Goal: Task Accomplishment & Management: Manage account settings

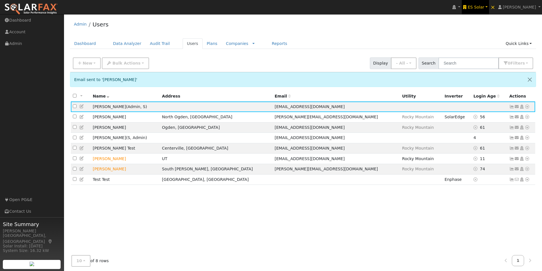
click at [485, 8] on span "ES Solar" at bounding box center [476, 7] width 17 height 5
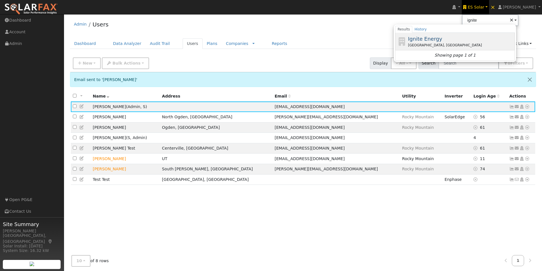
click at [427, 36] on span "Ignite Energy" at bounding box center [425, 39] width 34 height 6
type input "Ignite Energy"
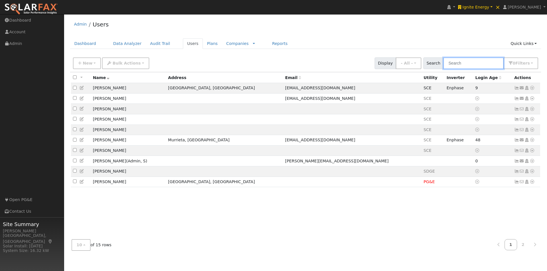
click at [469, 63] on input "text" at bounding box center [473, 64] width 60 height 12
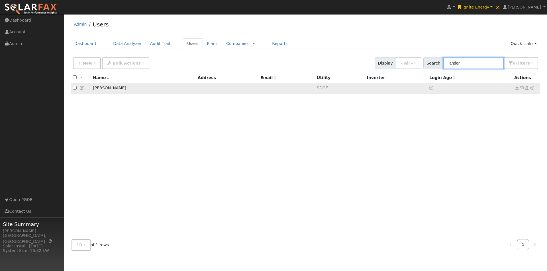
type input "lander"
click at [532, 89] on icon at bounding box center [531, 88] width 5 height 4
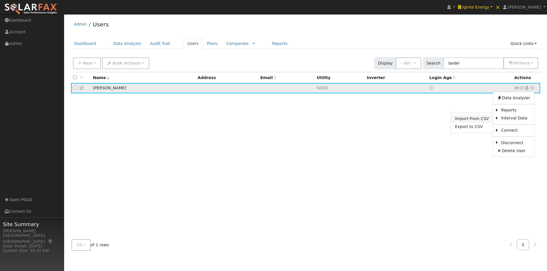
click at [467, 120] on link "Import From CSV" at bounding box center [472, 119] width 42 height 8
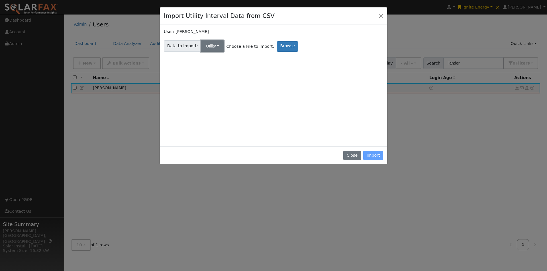
click at [212, 46] on button "Utility" at bounding box center [212, 45] width 23 height 11
drag, startPoint x: 607, startPoint y: 0, endPoint x: 328, endPoint y: 84, distance: 291.0
click at [328, 84] on div "User: Michael Landers Data to Import: Utility Utility Solar Choose a File to Im…" at bounding box center [273, 86] width 219 height 114
drag, startPoint x: 351, startPoint y: 155, endPoint x: 348, endPoint y: 153, distance: 3.3
click at [351, 155] on button "Close" at bounding box center [351, 156] width 17 height 10
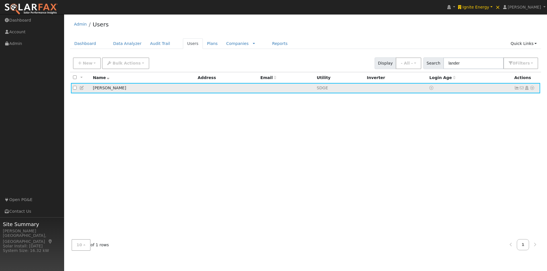
click at [517, 89] on icon at bounding box center [516, 88] width 5 height 4
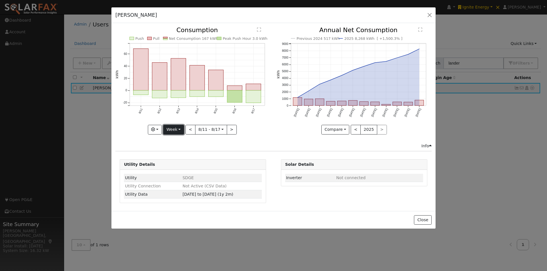
click at [180, 129] on button "Week" at bounding box center [173, 130] width 21 height 10
click at [176, 167] on link "Year" at bounding box center [183, 165] width 40 height 8
type input "[DATE]"
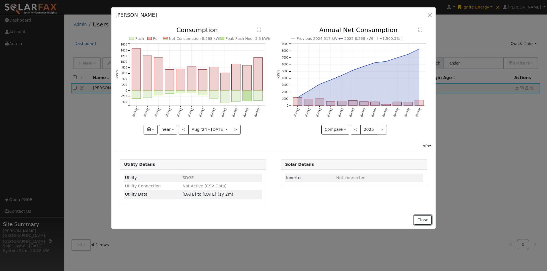
drag, startPoint x: 423, startPoint y: 221, endPoint x: 453, endPoint y: 181, distance: 50.1
click at [424, 219] on button "Close" at bounding box center [422, 221] width 17 height 10
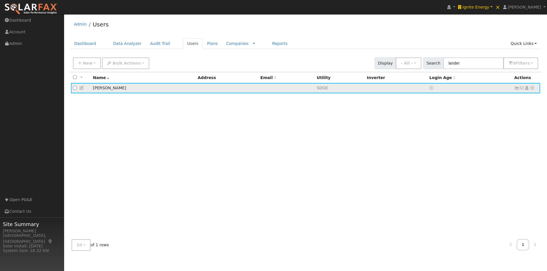
click at [516, 88] on icon at bounding box center [516, 88] width 5 height 4
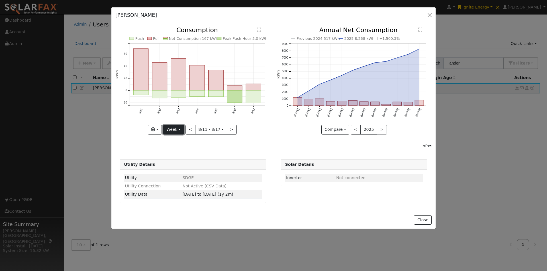
click at [174, 131] on button "Week" at bounding box center [173, 130] width 21 height 10
click at [179, 164] on link "Year" at bounding box center [183, 165] width 40 height 8
type input "[DATE]"
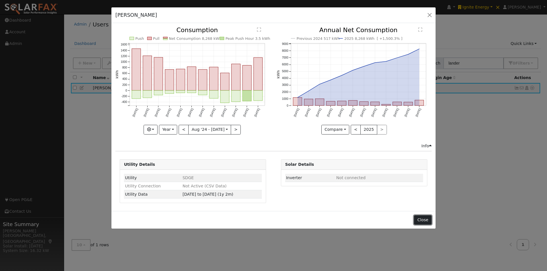
click at [417, 220] on button "Close" at bounding box center [422, 221] width 17 height 10
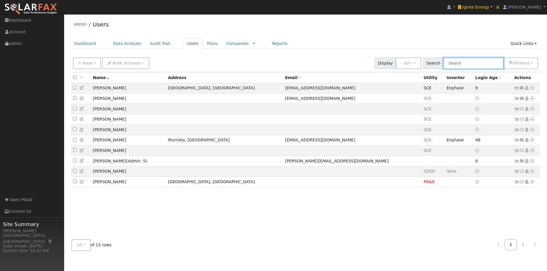
click at [458, 63] on input "text" at bounding box center [473, 64] width 60 height 12
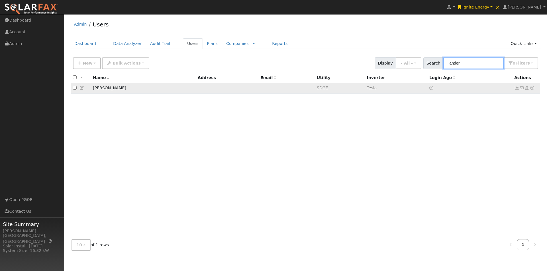
type input "lander"
drag, startPoint x: 517, startPoint y: 90, endPoint x: 507, endPoint y: 86, distance: 11.1
click at [516, 89] on icon at bounding box center [516, 88] width 5 height 4
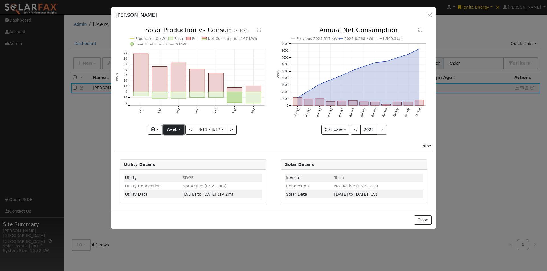
click at [181, 129] on button "Week" at bounding box center [173, 130] width 21 height 10
drag, startPoint x: 171, startPoint y: 165, endPoint x: 174, endPoint y: 160, distance: 5.2
click at [171, 164] on link "Year" at bounding box center [183, 165] width 40 height 8
type input "2024-08-01"
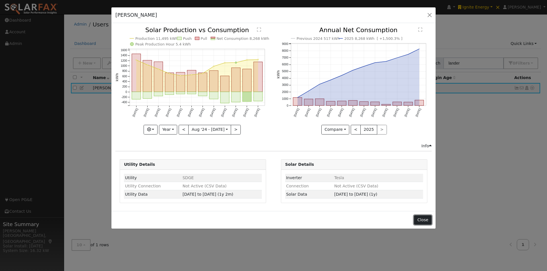
drag, startPoint x: 421, startPoint y: 221, endPoint x: 422, endPoint y: 211, distance: 9.7
click at [421, 221] on button "Close" at bounding box center [422, 221] width 17 height 10
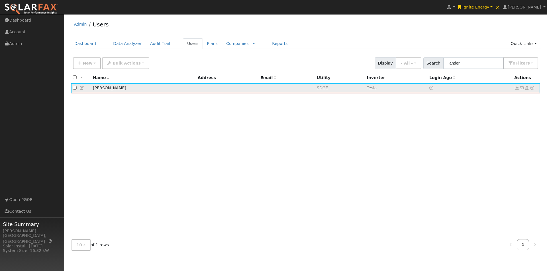
click at [532, 89] on icon at bounding box center [531, 88] width 5 height 4
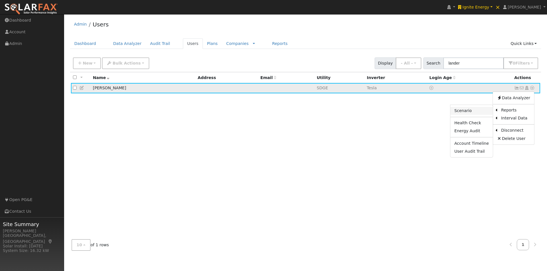
click at [466, 111] on link "Scenario" at bounding box center [471, 111] width 42 height 8
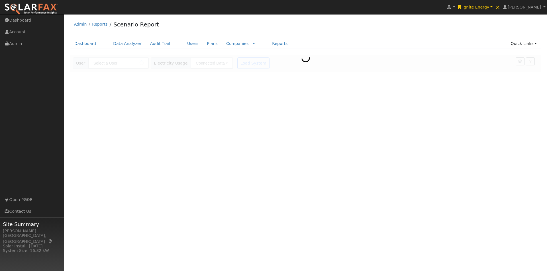
type input "[PERSON_NAME]"
type input "San Diego Gas & Electric"
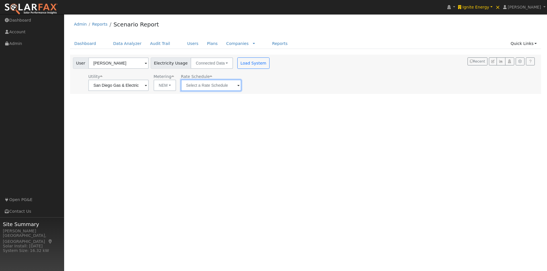
click at [149, 88] on input "text" at bounding box center [118, 85] width 60 height 11
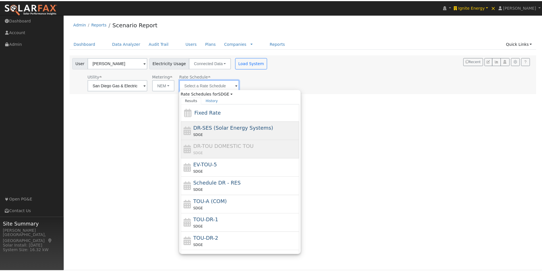
scroll to position [25, 0]
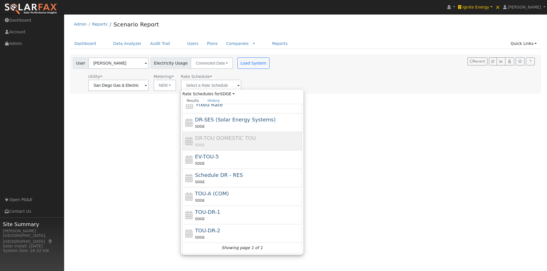
click at [205, 155] on span "EV-TOU-5" at bounding box center [207, 157] width 24 height 6
type input "EV-TOU-5"
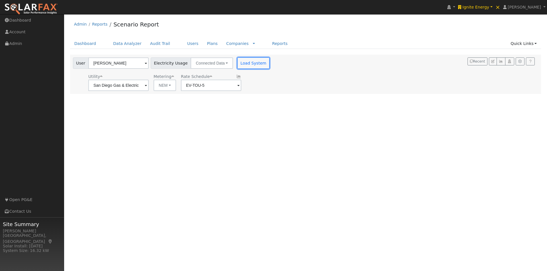
drag, startPoint x: 243, startPoint y: 64, endPoint x: 277, endPoint y: 59, distance: 34.5
click at [243, 64] on button "Load System" at bounding box center [253, 63] width 32 height 11
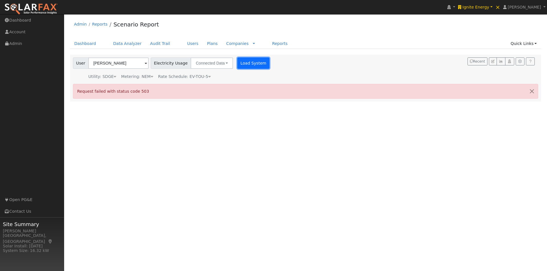
drag, startPoint x: 241, startPoint y: 63, endPoint x: 274, endPoint y: 52, distance: 35.7
click at [241, 63] on button "Load System" at bounding box center [253, 63] width 32 height 11
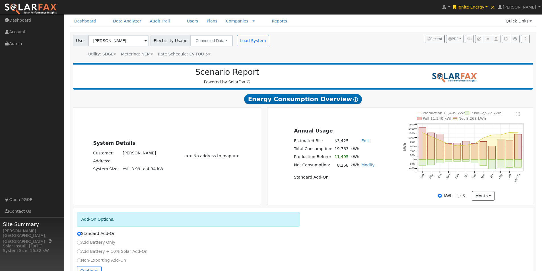
scroll to position [40, 0]
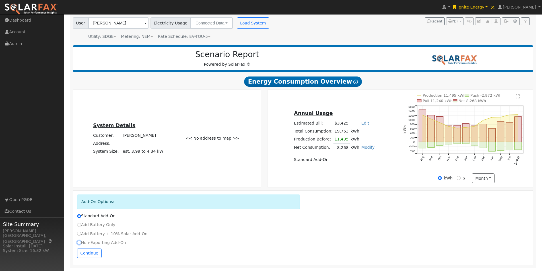
click at [79, 243] on input "Non-Exporting Add-On" at bounding box center [79, 243] width 4 height 4
radio input "true"
radio input "false"
click at [480, 21] on icon "button" at bounding box center [479, 21] width 3 height 3
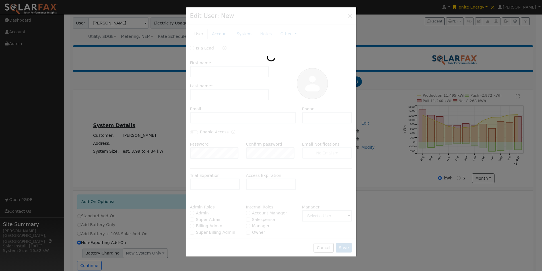
type input "Michael"
type input "Landers"
type input "Default Account"
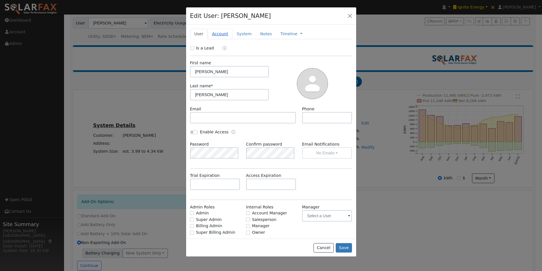
click at [217, 33] on link "Account" at bounding box center [220, 34] width 25 height 11
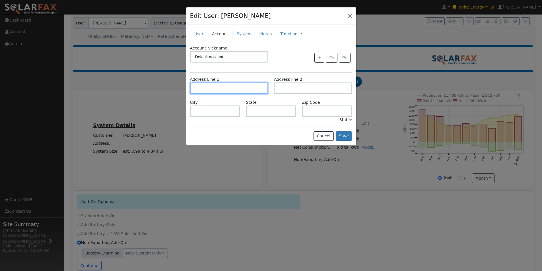
click at [223, 89] on input "text" at bounding box center [229, 88] width 78 height 11
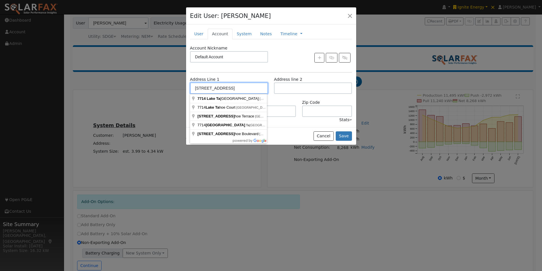
type input "7714 Lake Tahoe Avenue"
type input "San Diego"
type input "CA"
type input "92119"
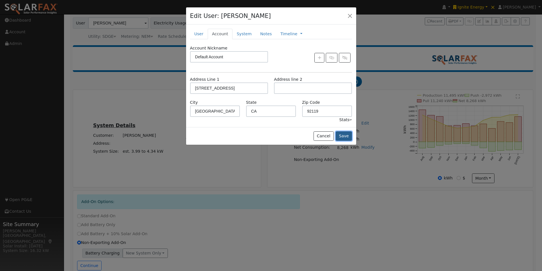
click at [342, 134] on button "Save" at bounding box center [344, 137] width 17 height 10
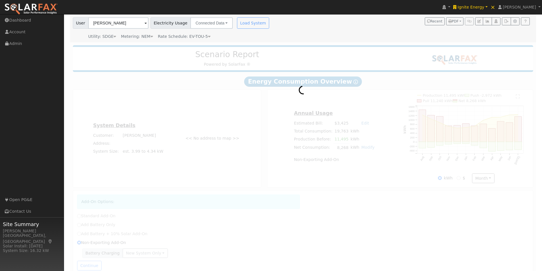
scroll to position [0, 0]
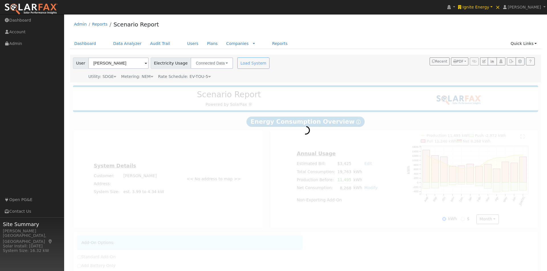
type input "San Diego Gas & Electric"
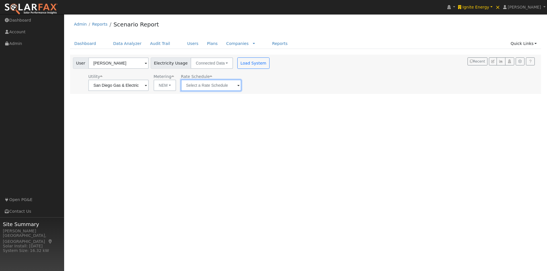
click at [149, 87] on input "text" at bounding box center [118, 85] width 60 height 11
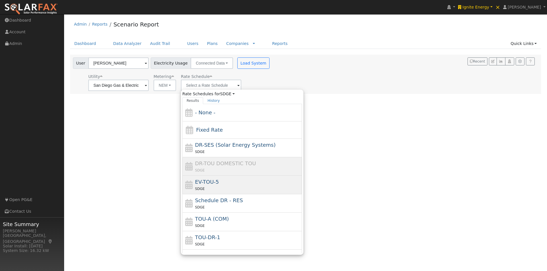
click at [197, 179] on span "EV-TOU-5" at bounding box center [207, 182] width 24 height 6
type input "EV-TOU-5"
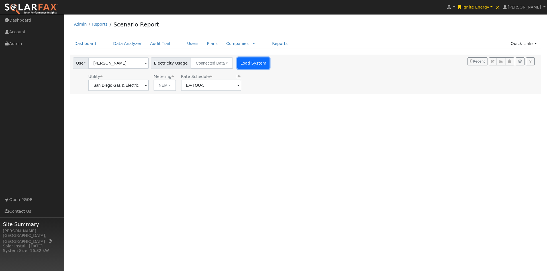
click at [251, 62] on button "Load System" at bounding box center [253, 63] width 32 height 11
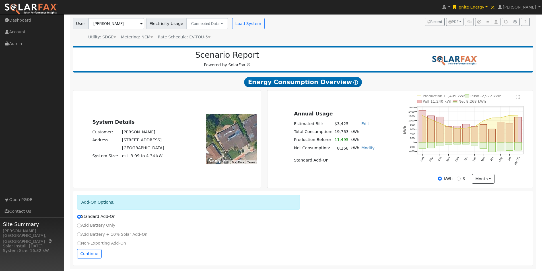
scroll to position [40, 0]
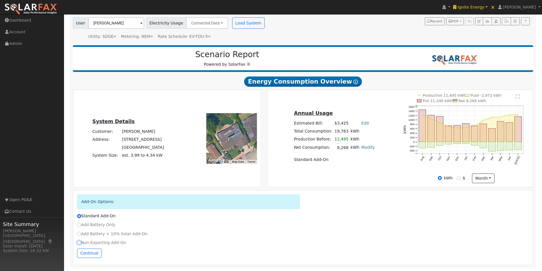
click at [79, 243] on input "Non-Exporting Add-On" at bounding box center [79, 243] width 4 height 4
radio input "true"
radio input "false"
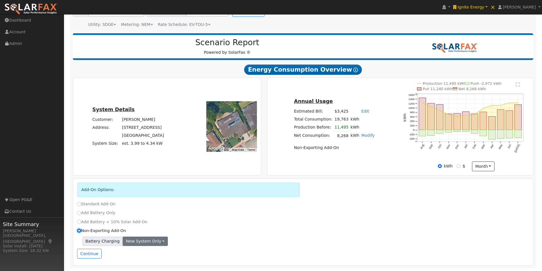
scroll to position [52, 0]
click at [88, 255] on button "Continue" at bounding box center [89, 254] width 24 height 10
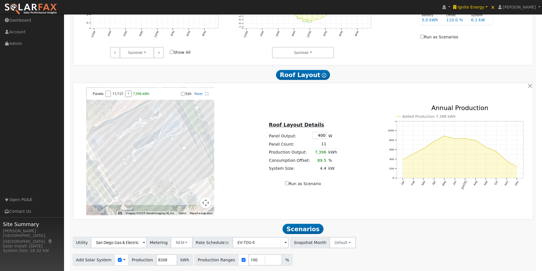
scroll to position [392, 0]
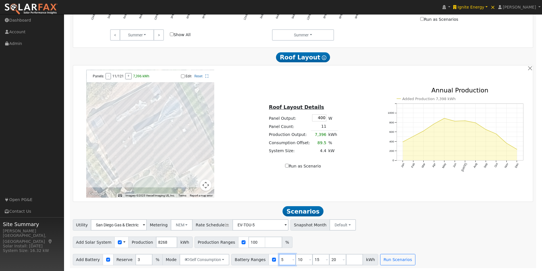
click at [279, 261] on input "5" at bounding box center [287, 259] width 17 height 11
type input "10"
type input "15"
type input "20"
type input "15"
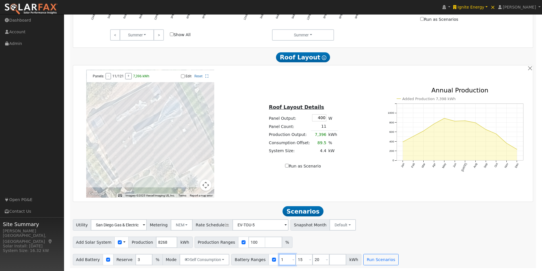
type input "20"
type input "2"
type input "13.5"
type input "27"
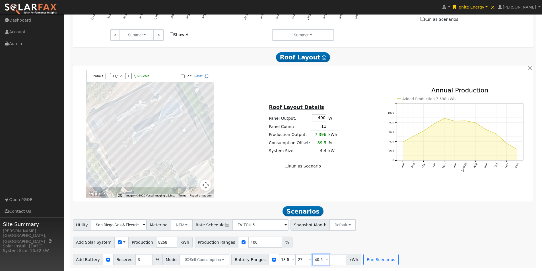
type input "40.5"
click at [409, 222] on div "Utility San Diego Gas & Electric Metering NEM NEM NBT Rate Schedule EV-TOU-5 - …" at bounding box center [303, 224] width 463 height 13
click at [373, 257] on button "Run Scenarios" at bounding box center [381, 259] width 35 height 11
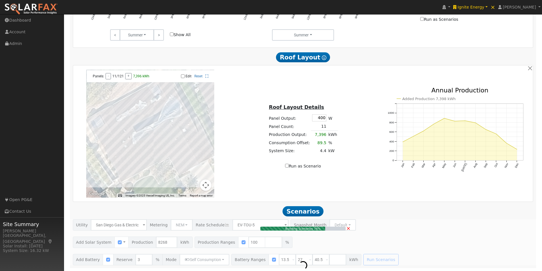
type input "5.5"
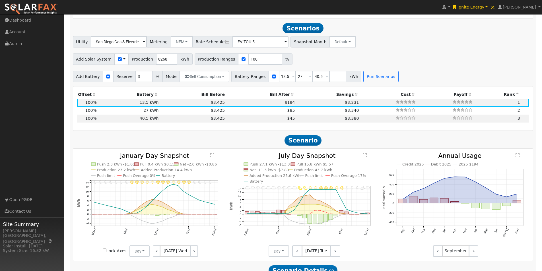
scroll to position [581, 0]
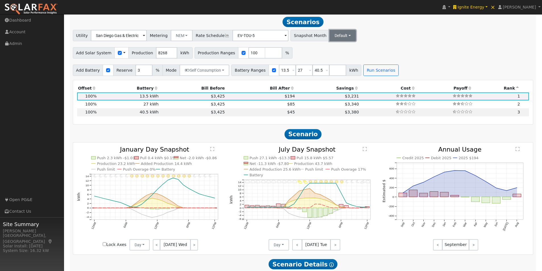
click at [336, 39] on button "Default" at bounding box center [343, 35] width 26 height 11
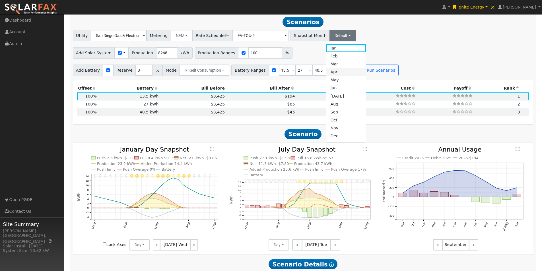
click at [327, 73] on link "Apr" at bounding box center [347, 72] width 40 height 8
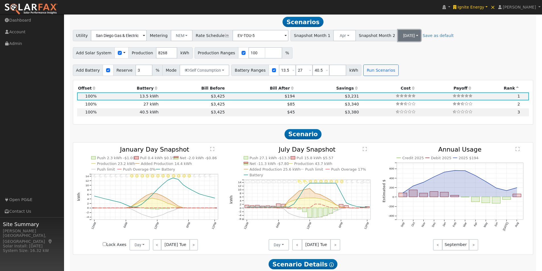
click at [398, 36] on button "Jul" at bounding box center [409, 35] width 22 height 11
click at [388, 115] on link "Sep" at bounding box center [408, 112] width 40 height 8
click at [365, 69] on button "Run Scenarios" at bounding box center [381, 70] width 35 height 11
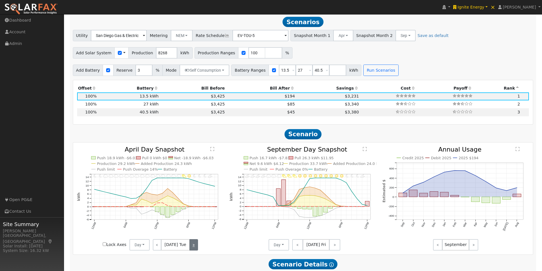
click at [192, 247] on link ">" at bounding box center [194, 244] width 9 height 11
click at [192, 247] on link ">" at bounding box center [194, 244] width 8 height 11
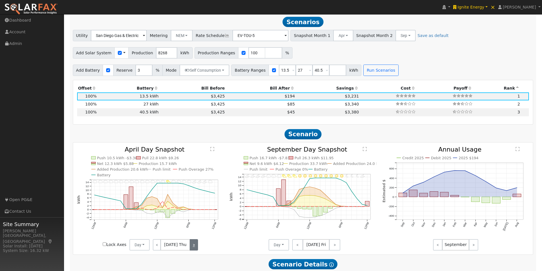
click at [192, 247] on link ">" at bounding box center [194, 244] width 8 height 11
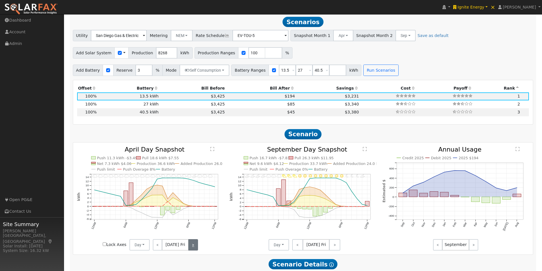
click at [192, 247] on link ">" at bounding box center [192, 244] width 9 height 11
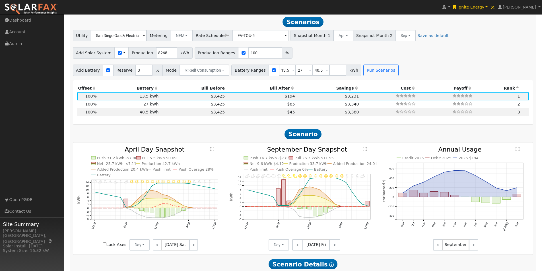
click at [212, 149] on text "" at bounding box center [212, 149] width 4 height 5
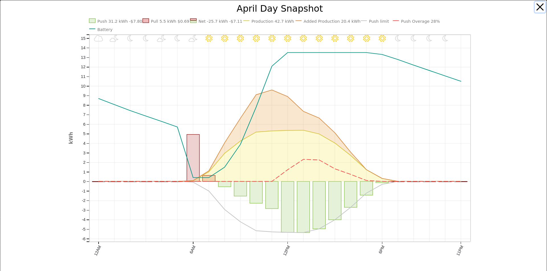
click at [535, 5] on button "button" at bounding box center [539, 7] width 11 height 11
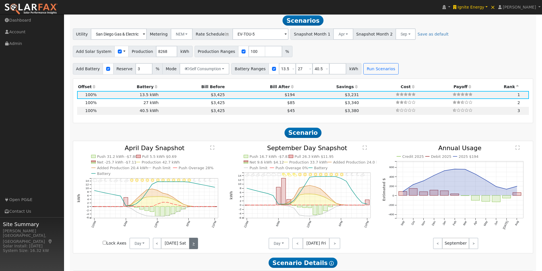
click at [194, 245] on link ">" at bounding box center [193, 243] width 9 height 11
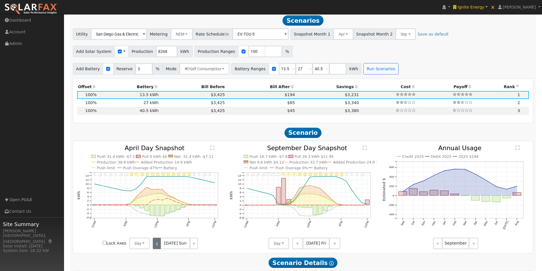
click at [154, 244] on link "<" at bounding box center [157, 243] width 8 height 11
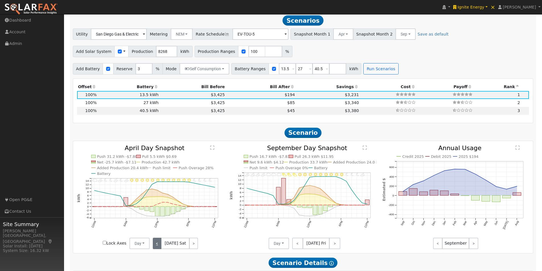
click at [155, 244] on link "<" at bounding box center [157, 243] width 9 height 11
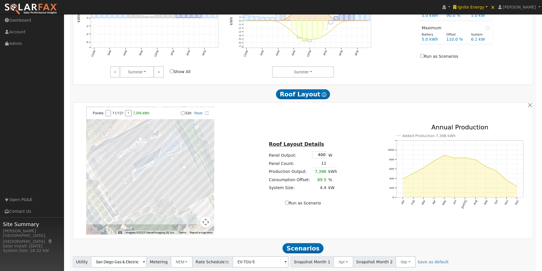
scroll to position [354, 0]
click at [530, 105] on button "button" at bounding box center [530, 105] width 6 height 6
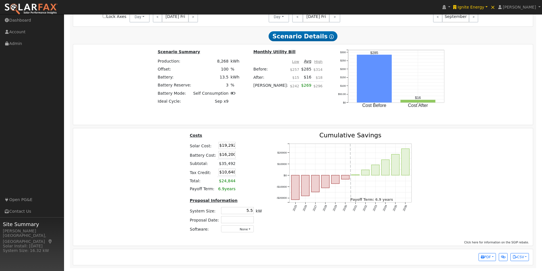
scroll to position [655, 0]
click at [492, 259] on button "PDF" at bounding box center [487, 257] width 17 height 8
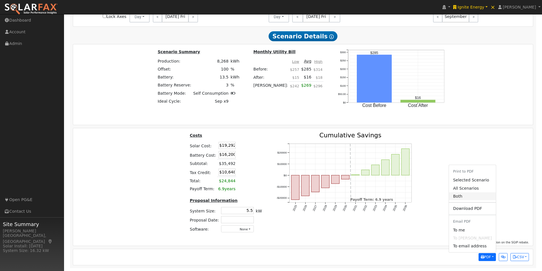
click at [460, 197] on link "Both" at bounding box center [472, 196] width 47 height 8
drag, startPoint x: 487, startPoint y: 258, endPoint x: 491, endPoint y: 211, distance: 47.5
click at [488, 257] on span "PDF" at bounding box center [486, 257] width 10 height 4
click at [462, 196] on link "Both" at bounding box center [472, 196] width 47 height 8
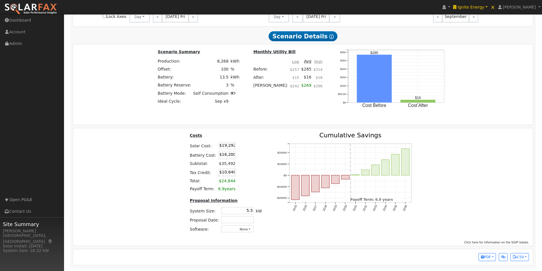
drag, startPoint x: 218, startPoint y: 144, endPoint x: 246, endPoint y: 144, distance: 27.9
click at [246, 144] on tr "Solar Cost: $19,292" at bounding box center [226, 145] width 74 height 9
click at [485, 8] on span "Ignite Energy" at bounding box center [471, 7] width 27 height 5
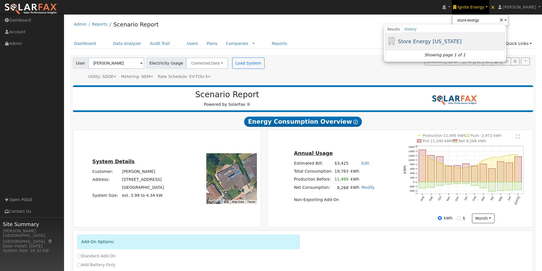
click at [421, 40] on span "Store Energy [US_STATE]" at bounding box center [430, 41] width 64 height 6
type input "Store Energy [US_STATE]"
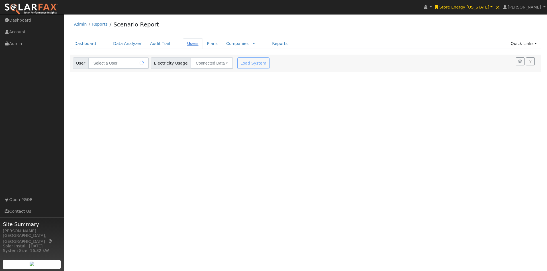
type input "Michael Landers"
drag, startPoint x: 182, startPoint y: 42, endPoint x: 192, endPoint y: 40, distance: 9.7
click at [183, 42] on link "Users" at bounding box center [193, 43] width 20 height 11
type input "San Diego Gas & Electric"
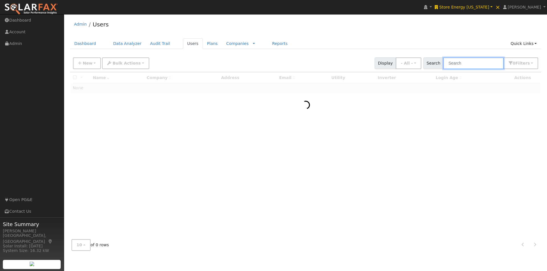
drag, startPoint x: 484, startPoint y: 65, endPoint x: 482, endPoint y: 62, distance: 3.6
click at [484, 65] on input "text" at bounding box center [473, 64] width 60 height 12
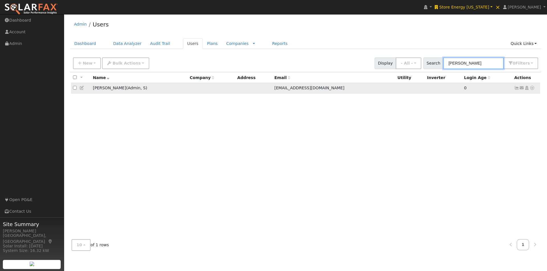
type input "[PERSON_NAME]"
click at [83, 88] on icon at bounding box center [81, 88] width 5 height 4
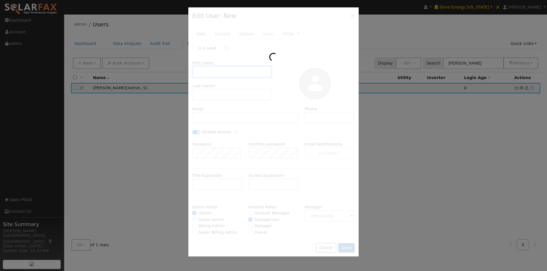
type input "[PERSON_NAME]"
type input "[EMAIL_ADDRESS][DOMAIN_NAME]"
type input "[PHONE_NUMBER]"
checkbox input "true"
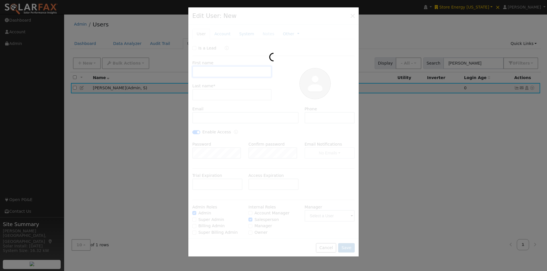
checkbox input "true"
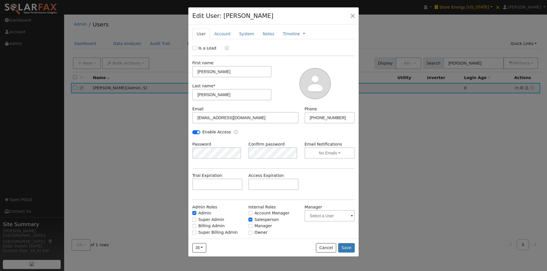
click at [319, 253] on div "Send Email... Copy a Link Reset Password Open Access Cancel Save" at bounding box center [273, 248] width 170 height 18
drag, startPoint x: 323, startPoint y: 248, endPoint x: 350, endPoint y: 206, distance: 49.5
click at [324, 248] on button "Cancel" at bounding box center [326, 248] width 20 height 10
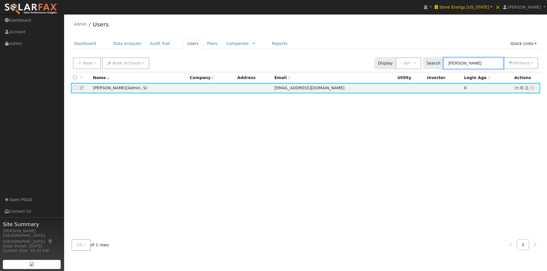
drag, startPoint x: 458, startPoint y: 65, endPoint x: 442, endPoint y: 65, distance: 15.7
click at [442, 65] on div "Search [PERSON_NAME] 0 Filter s All Companies My accounts Has Subscription Role…" at bounding box center [480, 64] width 115 height 12
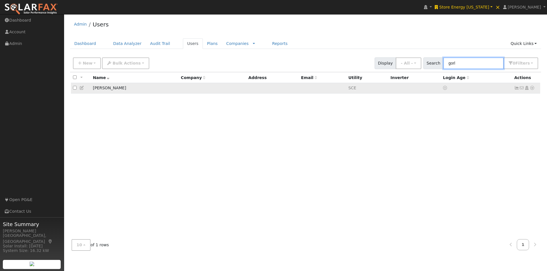
type input "gorl"
click at [532, 90] on icon at bounding box center [531, 88] width 5 height 4
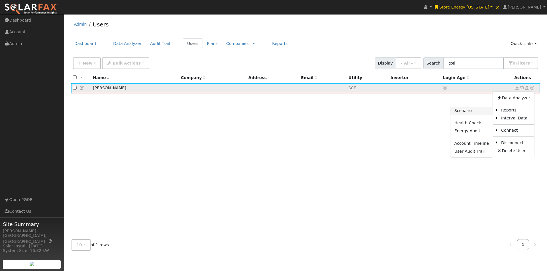
click at [463, 110] on link "Scenario" at bounding box center [471, 111] width 42 height 8
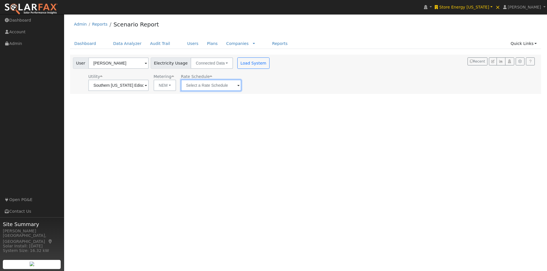
click at [149, 85] on input "text" at bounding box center [118, 85] width 60 height 11
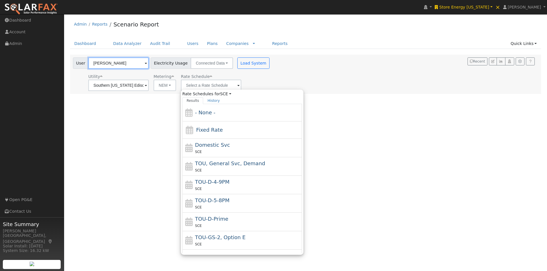
click at [124, 62] on input "[PERSON_NAME]" at bounding box center [118, 63] width 60 height 11
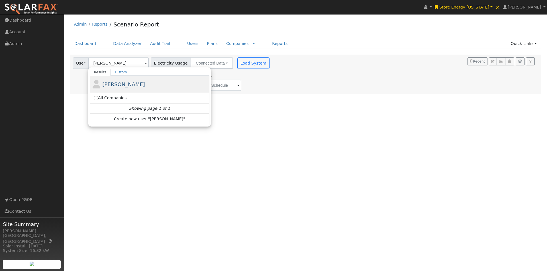
click at [103, 84] on span "[PERSON_NAME]" at bounding box center [123, 84] width 43 height 6
type input "[PERSON_NAME]"
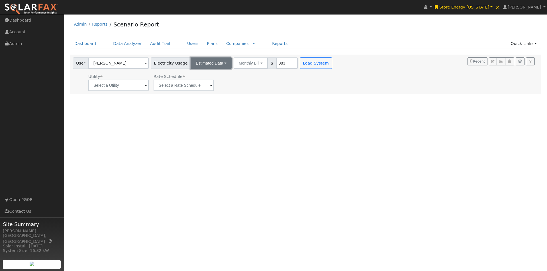
click at [213, 60] on button "Estimated Data" at bounding box center [210, 63] width 41 height 11
click at [202, 77] on link "Connected Data" at bounding box center [211, 76] width 40 height 8
click at [183, 42] on link "Users" at bounding box center [193, 43] width 20 height 11
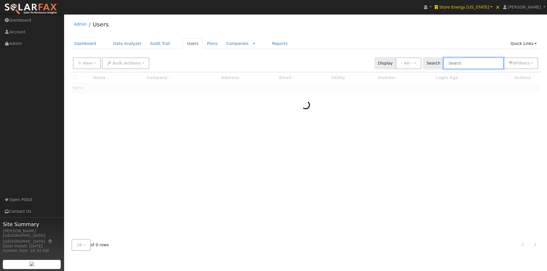
click at [468, 62] on input "text" at bounding box center [473, 64] width 60 height 12
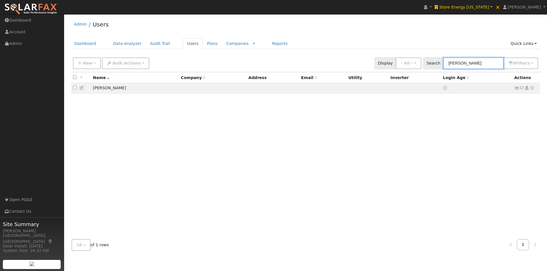
type input "[PERSON_NAME]"
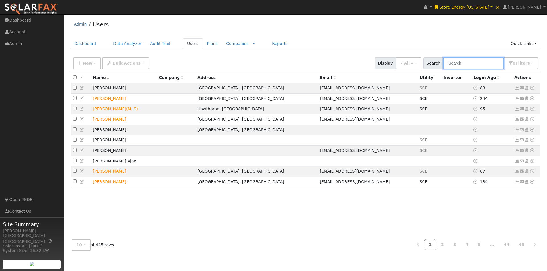
click at [463, 65] on input "text" at bounding box center [473, 64] width 60 height 12
type input "[PERSON_NAME]"
click at [486, 66] on input "text" at bounding box center [473, 64] width 60 height 12
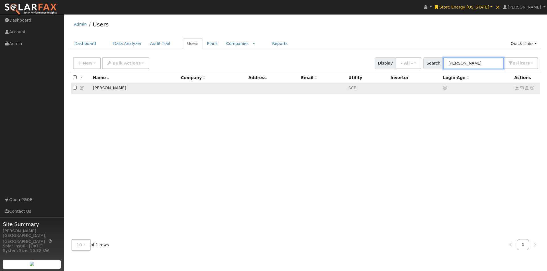
type input "[PERSON_NAME]"
click at [532, 89] on icon at bounding box center [531, 88] width 5 height 4
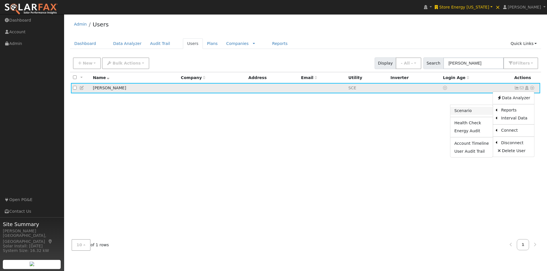
click at [464, 112] on link "Scenario" at bounding box center [471, 111] width 42 height 8
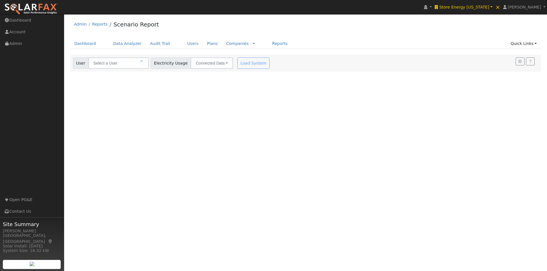
type input "[PERSON_NAME]"
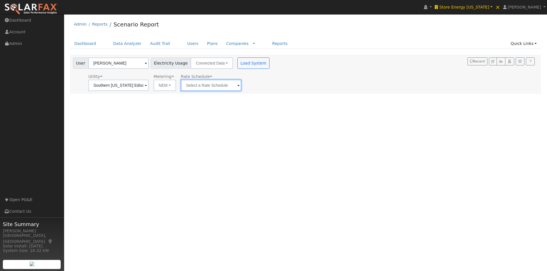
click at [149, 86] on input "text" at bounding box center [118, 85] width 60 height 11
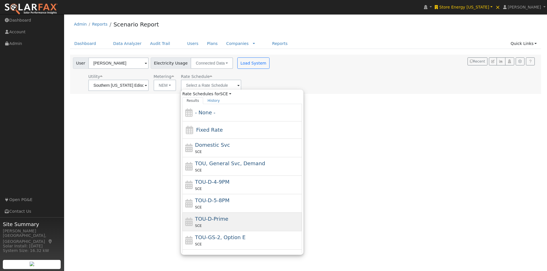
drag, startPoint x: 216, startPoint y: 217, endPoint x: 238, endPoint y: 154, distance: 66.1
click at [216, 216] on span "TOU-D-Prime" at bounding box center [211, 219] width 33 height 6
type input "TOU-D-Prime"
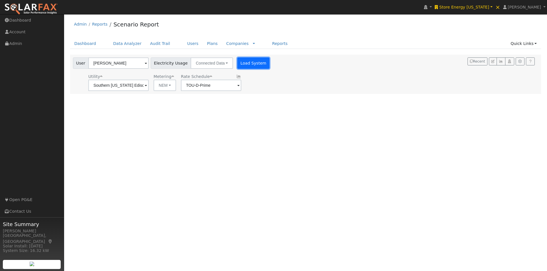
click at [237, 61] on button "Load System" at bounding box center [253, 63] width 32 height 11
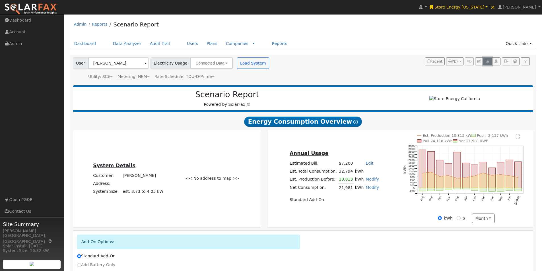
click at [488, 64] on button "button" at bounding box center [487, 62] width 9 height 8
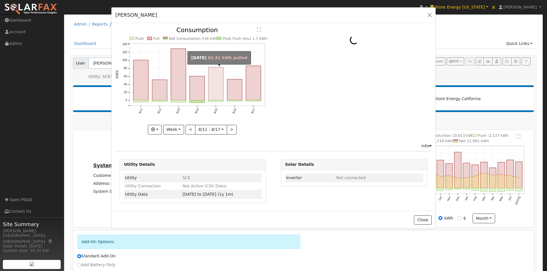
click at [219, 85] on rect "onclick=""" at bounding box center [215, 83] width 15 height 33
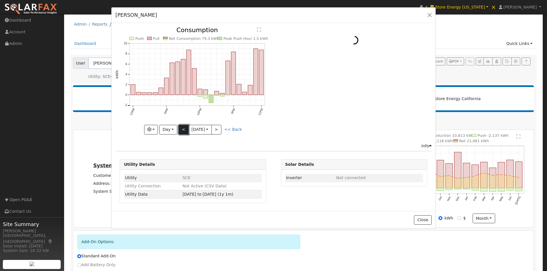
click at [183, 128] on button "<" at bounding box center [184, 130] width 10 height 10
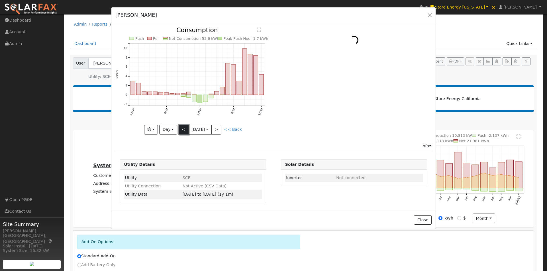
click at [184, 128] on button "<" at bounding box center [184, 130] width 10 height 10
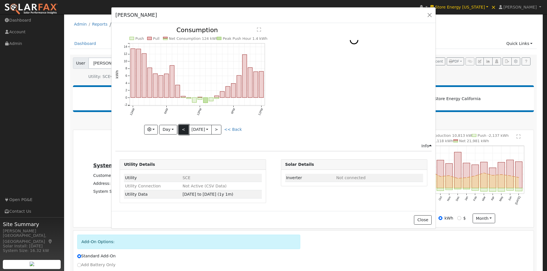
click at [183, 130] on button "<" at bounding box center [184, 130] width 10 height 10
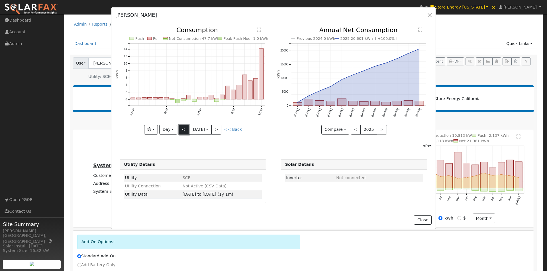
click at [183, 128] on button "<" at bounding box center [184, 130] width 10 height 10
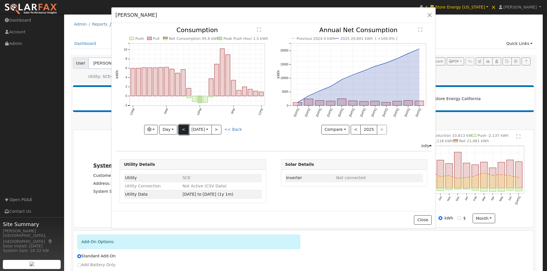
click at [181, 128] on button "<" at bounding box center [184, 130] width 10 height 10
type input "2025-08-10"
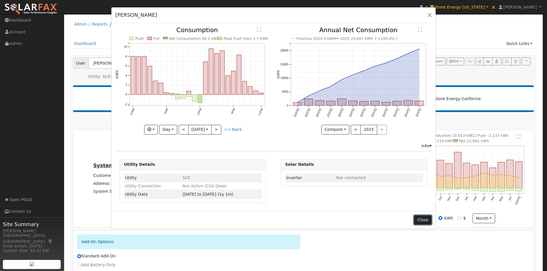
click at [419, 220] on button "Close" at bounding box center [422, 221] width 17 height 10
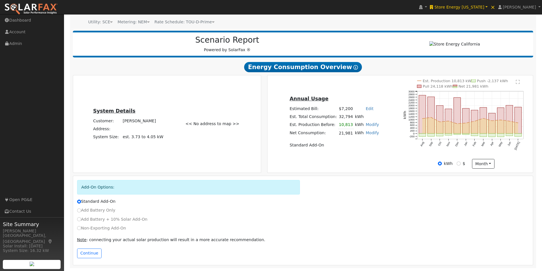
scroll to position [56, 0]
click at [366, 125] on link "Modify" at bounding box center [372, 124] width 13 height 5
type input "10813"
click at [380, 119] on button "button" at bounding box center [382, 119] width 5 height 5
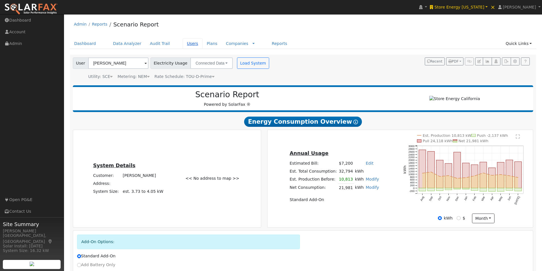
click at [184, 44] on link "Users" at bounding box center [193, 43] width 20 height 11
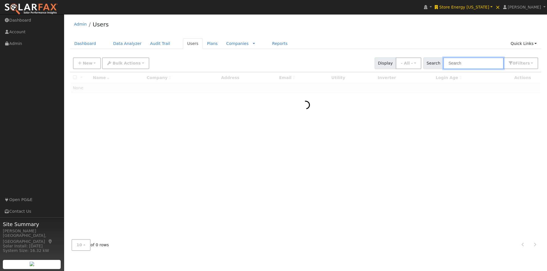
click at [461, 65] on input "text" at bounding box center [473, 64] width 60 height 12
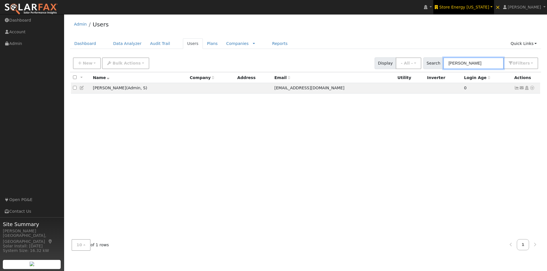
type input "ross"
click at [481, 6] on span "Store Energy [US_STATE]" at bounding box center [464, 7] width 50 height 5
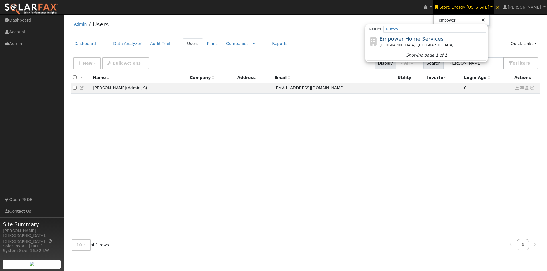
drag, startPoint x: 412, startPoint y: 40, endPoint x: 372, endPoint y: 46, distance: 40.4
click at [411, 40] on span "Empower Home Services" at bounding box center [411, 39] width 64 height 6
type input "Empower Home Services"
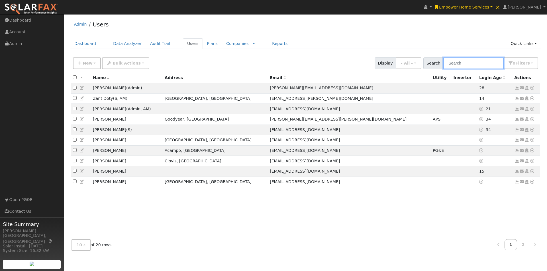
click at [468, 62] on input "text" at bounding box center [473, 64] width 60 height 12
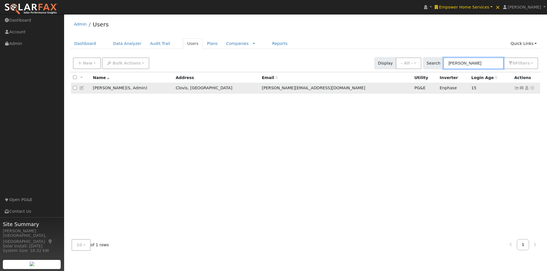
type input "[PERSON_NAME]"
click at [81, 87] on icon at bounding box center [81, 88] width 5 height 4
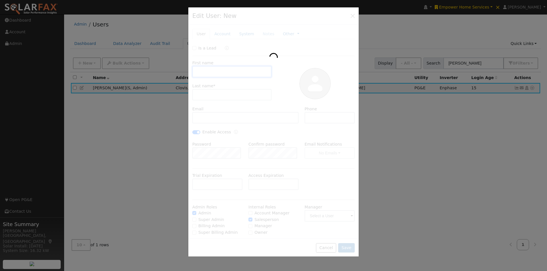
type input "[PERSON_NAME]"
type input "[PERSON_NAME][EMAIL_ADDRESS][DOMAIN_NAME]"
type input "[PHONE_NUMBER]"
checkbox input "true"
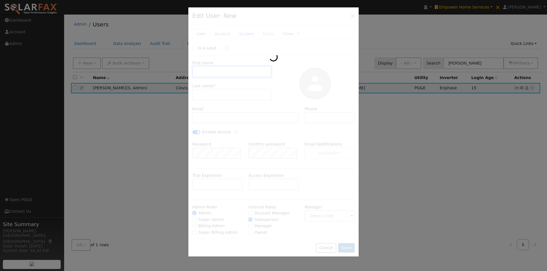
checkbox input "true"
